Goal: Information Seeking & Learning: Learn about a topic

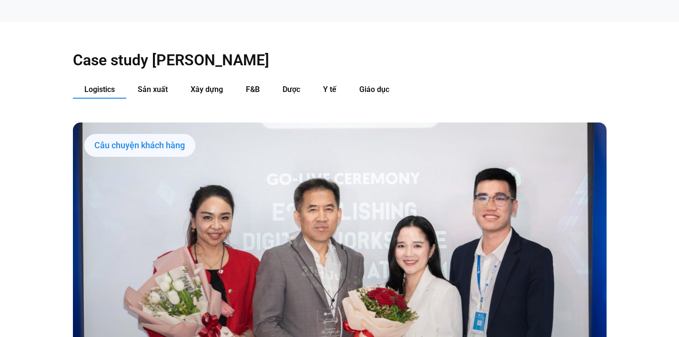
scroll to position [995, 0]
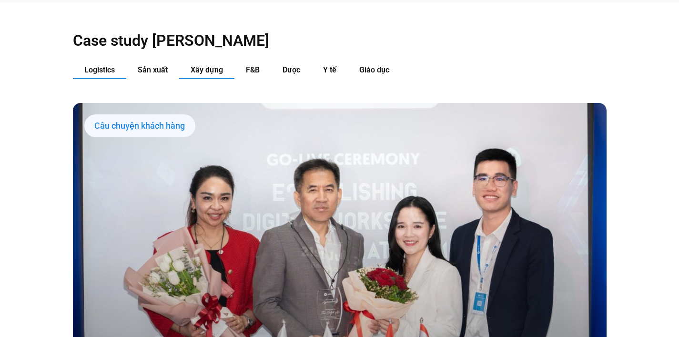
click at [218, 65] on span "Xây dựng" at bounding box center [207, 69] width 32 height 9
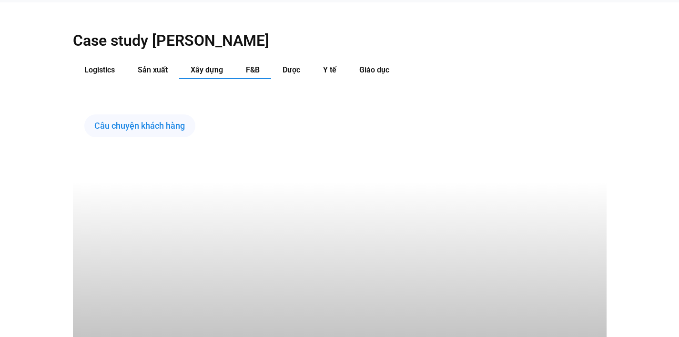
click at [242, 62] on button "F&B" at bounding box center [253, 71] width 37 height 18
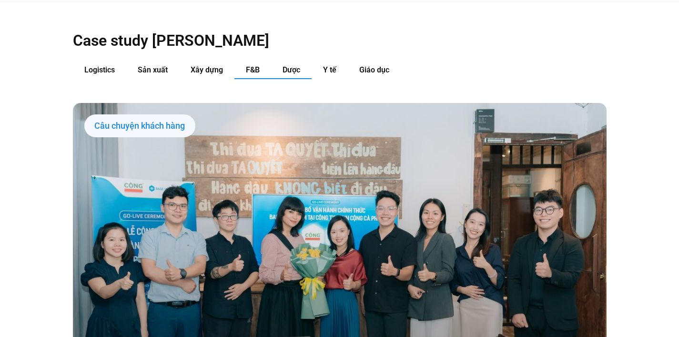
click at [295, 65] on span "Dược" at bounding box center [292, 69] width 18 height 9
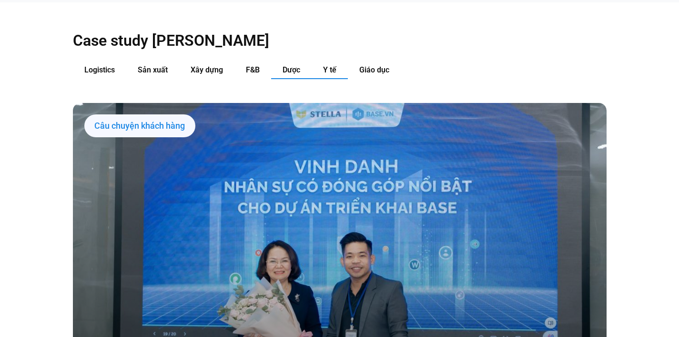
click at [338, 62] on button "Y tế" at bounding box center [330, 71] width 36 height 18
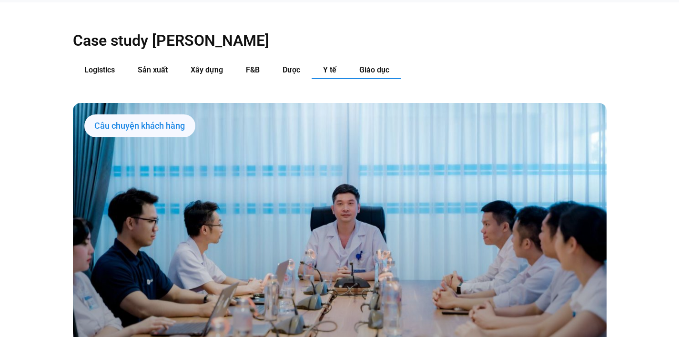
click at [369, 65] on span "Giáo dục" at bounding box center [375, 69] width 30 height 9
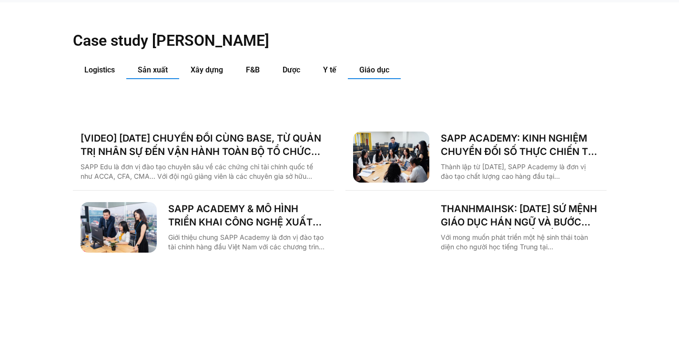
click at [151, 65] on span "Sản xuất" at bounding box center [153, 69] width 30 height 9
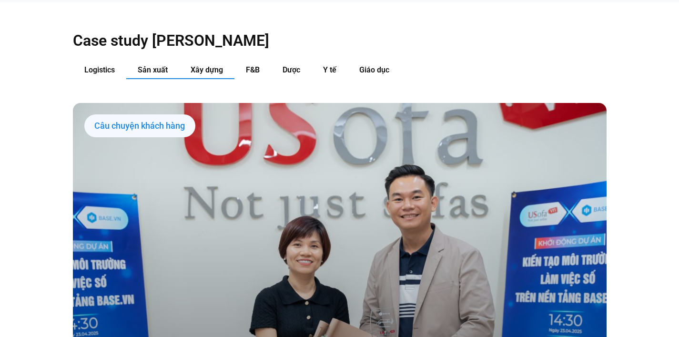
click at [205, 65] on span "Xây dựng" at bounding box center [207, 69] width 32 height 9
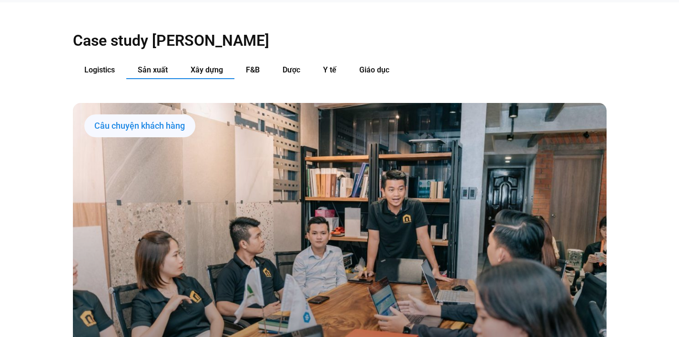
drag, startPoint x: 128, startPoint y: 52, endPoint x: 148, endPoint y: 52, distance: 20.0
click at [128, 62] on button "Sản xuất" at bounding box center [152, 71] width 53 height 18
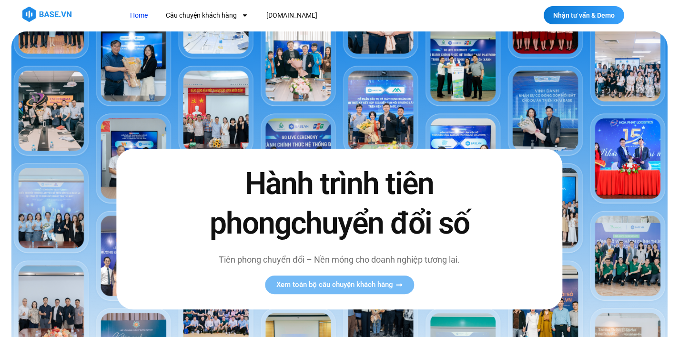
scroll to position [0, 0]
